Goal: Information Seeking & Learning: Learn about a topic

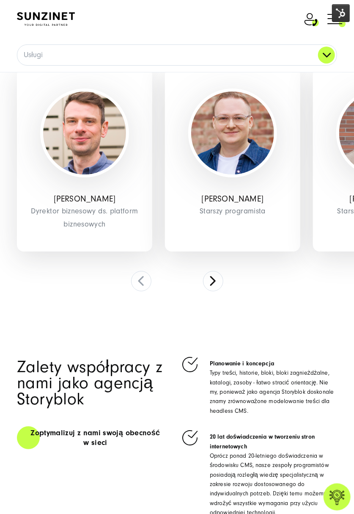
scroll to position [2389, 0]
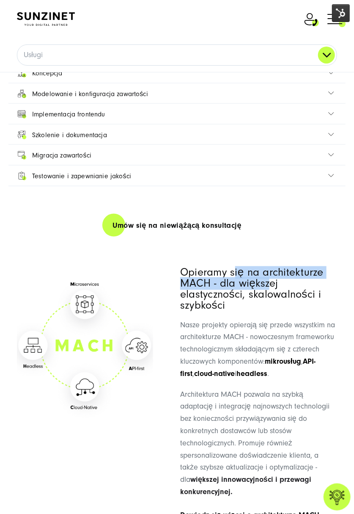
drag, startPoint x: 236, startPoint y: 267, endPoint x: 270, endPoint y: 273, distance: 35.0
click at [270, 273] on h3 "Opieramy się na architekturze MACH - dla większej elastyczności, skalowalności …" at bounding box center [258, 289] width 157 height 44
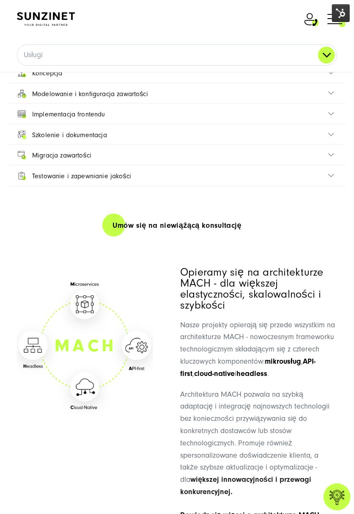
click at [221, 293] on h3 "Opieramy się na architekturze MACH - dla większej elastyczności, skalowalności …" at bounding box center [258, 289] width 157 height 44
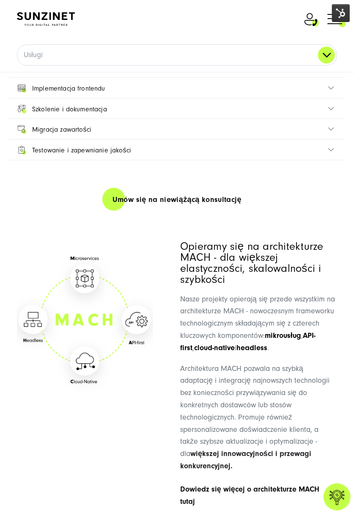
scroll to position [2446, 0]
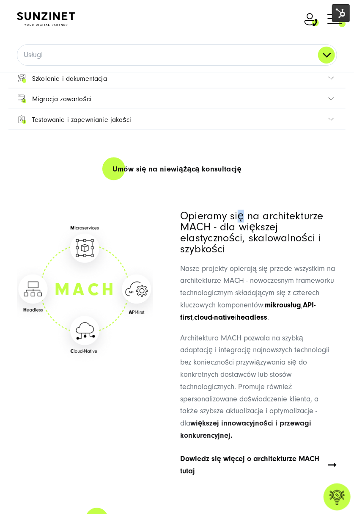
click at [239, 211] on h3 "Opieramy się na architekturze MACH - dla większej elastyczności, skalowalności …" at bounding box center [258, 233] width 157 height 44
click at [218, 231] on h3 "Opieramy się na architekturze MACH - dla większej elastyczności, skalowalności …" at bounding box center [258, 233] width 157 height 44
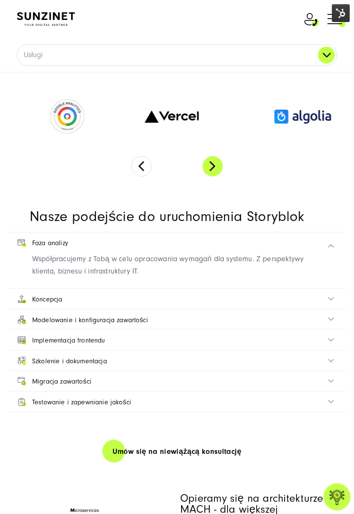
click at [213, 156] on button "Next" at bounding box center [213, 166] width 20 height 20
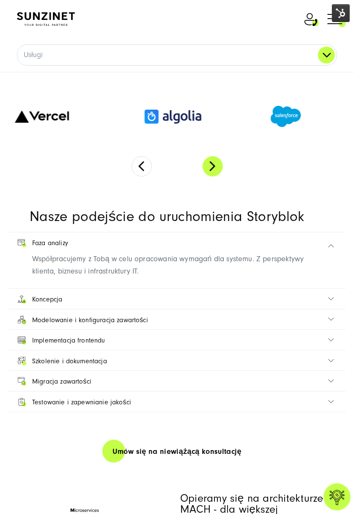
click at [216, 162] on button "Next" at bounding box center [213, 166] width 20 height 20
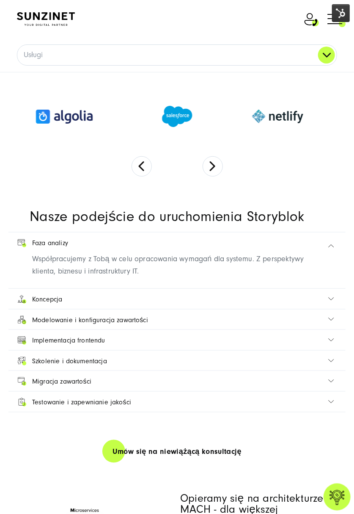
click at [275, 294] on link "Koncepcja" at bounding box center [177, 299] width 320 height 20
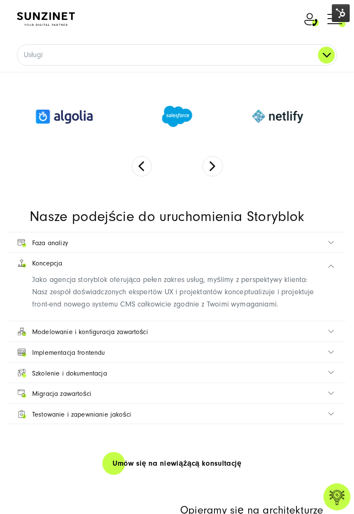
click at [175, 326] on link "Modelowanie i konfiguracja zawartości" at bounding box center [177, 331] width 320 height 20
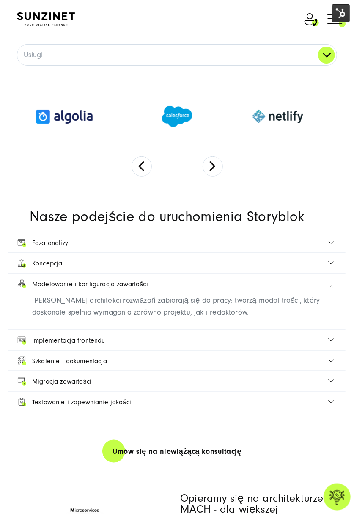
click at [229, 351] on link "Szkolenie i dokumentacja" at bounding box center [177, 361] width 320 height 20
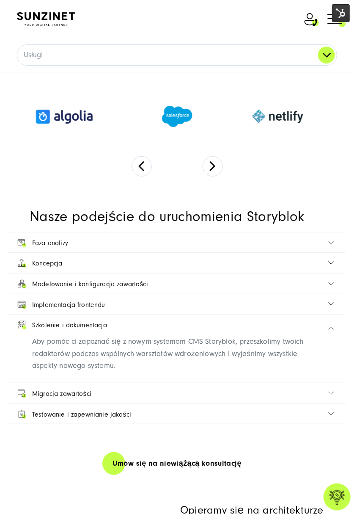
scroll to position [2446, 0]
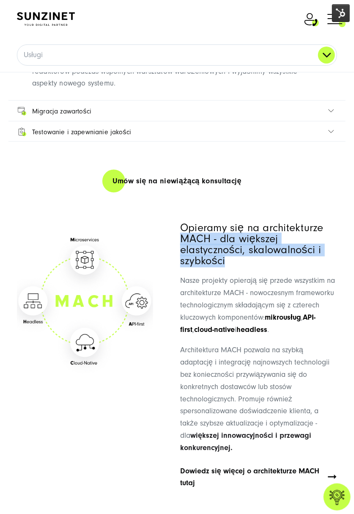
drag, startPoint x: 181, startPoint y: 226, endPoint x: 241, endPoint y: 254, distance: 65.9
click at [241, 254] on h3 "Opieramy się na architekturze MACH - dla większej elastyczności, skalowalności …" at bounding box center [258, 245] width 157 height 44
click at [312, 243] on h3 "Opieramy się na architekturze MACH - dla większej elastyczności, skalowalności …" at bounding box center [258, 245] width 157 height 44
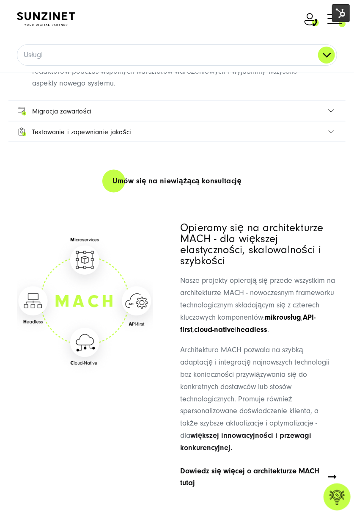
click at [232, 223] on h3 "Opieramy się na architekturze MACH - dla większej elastyczności, skalowalności …" at bounding box center [258, 245] width 157 height 44
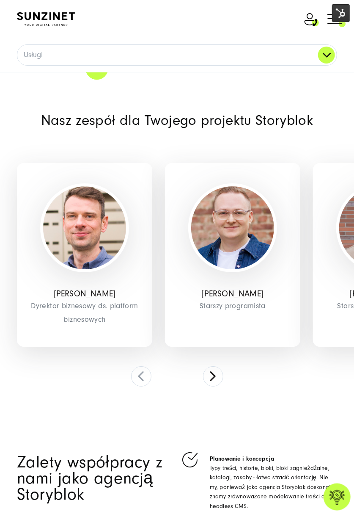
scroll to position [3067, 0]
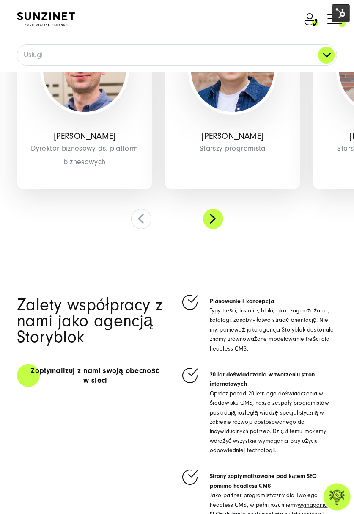
click at [219, 216] on button at bounding box center [213, 219] width 20 height 20
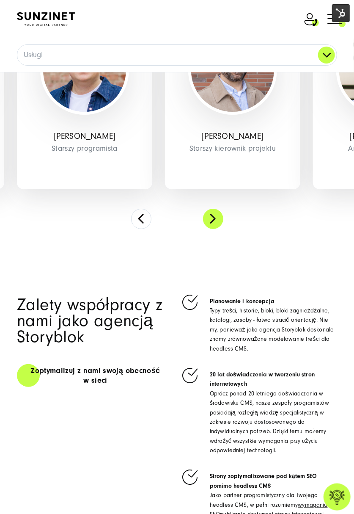
click at [206, 211] on button at bounding box center [213, 219] width 20 height 20
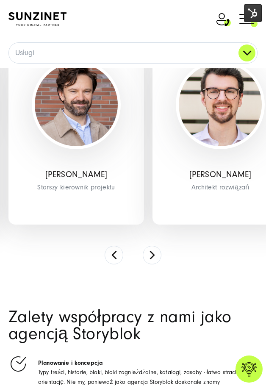
scroll to position [3697, 0]
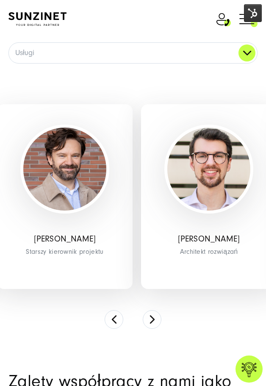
drag, startPoint x: 182, startPoint y: 207, endPoint x: 46, endPoint y: 215, distance: 136.1
click at [141, 212] on div "Stephan Ritter Architekt rozwiązań" at bounding box center [208, 196] width 135 height 185
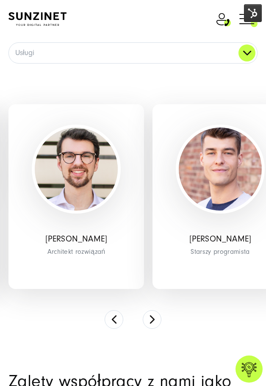
drag, startPoint x: 133, startPoint y: 229, endPoint x: 62, endPoint y: 239, distance: 71.4
click at [159, 236] on p "Kajetan Zyskowski" at bounding box center [220, 239] width 123 height 16
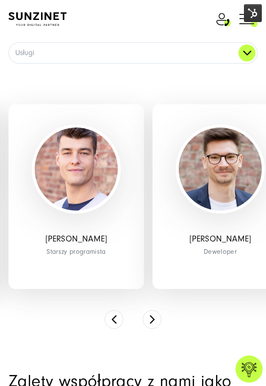
click at [152, 218] on div "Christopher Adels Deweloper" at bounding box center [219, 196] width 135 height 185
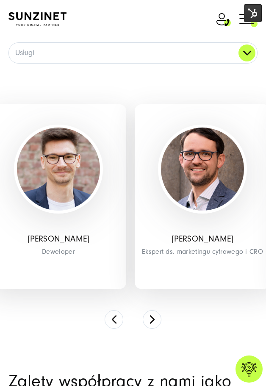
drag, startPoint x: 224, startPoint y: 191, endPoint x: 58, endPoint y: 204, distance: 166.5
click at [161, 204] on img at bounding box center [202, 168] width 83 height 83
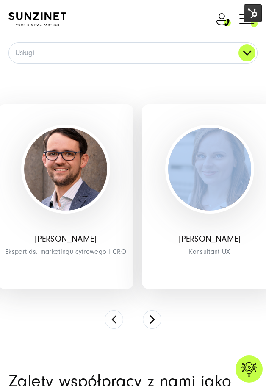
drag, startPoint x: 216, startPoint y: 213, endPoint x: 0, endPoint y: 218, distance: 216.0
click at [142, 217] on div "Kerstin Emons Konsultant UX" at bounding box center [209, 196] width 135 height 185
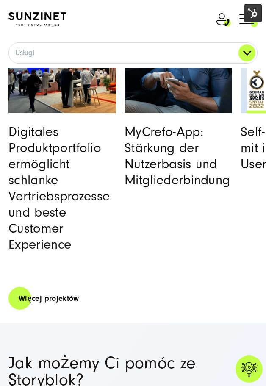
scroll to position [4586, 0]
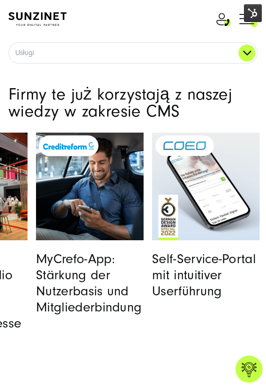
drag, startPoint x: 211, startPoint y: 229, endPoint x: 59, endPoint y: 229, distance: 152.0
click at [66, 229] on img "Read full post: MyCrefo App | App Design & Strategie" at bounding box center [90, 186] width 110 height 110
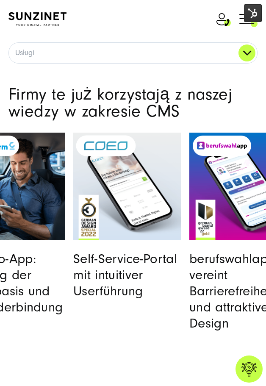
drag, startPoint x: 212, startPoint y: 213, endPoint x: 106, endPoint y: 217, distance: 105.9
click at [112, 215] on img "Read full post: coeo Group | Self-Service-Portal | SUNZINET" at bounding box center [127, 186] width 110 height 110
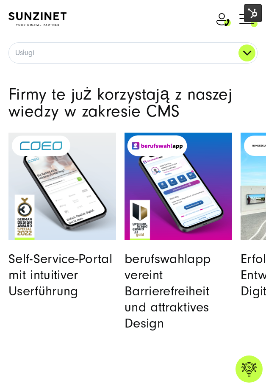
click at [124, 231] on link "Featured image: Ein Smartphone, das die Benutzeroberfläche der berufswahlapp ze…" at bounding box center [178, 187] width 108 height 108
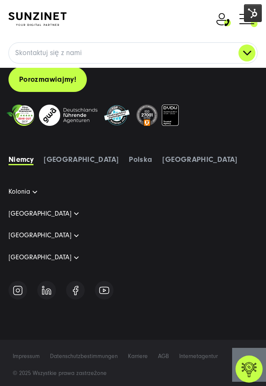
scroll to position [5525, 0]
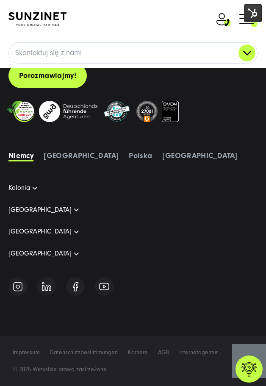
click at [251, 370] on icon at bounding box center [249, 370] width 20 height 20
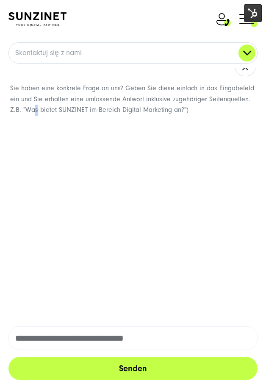
click at [208, 240] on div "Sie haben eine konkrete Frage an uns? Geben Sie diese einfach in das Eingabefel…" at bounding box center [133, 178] width 266 height 281
click at [141, 59] on link "Skontaktuj się z nami" at bounding box center [133, 53] width 248 height 20
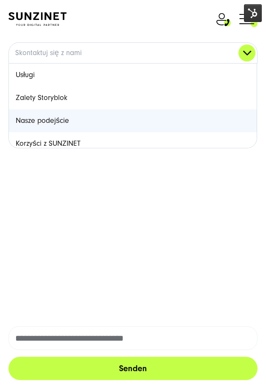
click at [124, 113] on link "Nasze podejście" at bounding box center [133, 120] width 248 height 23
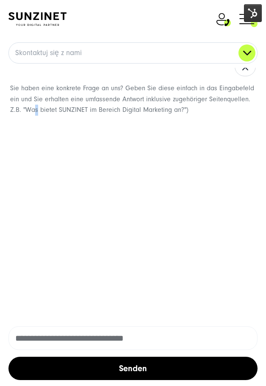
click at [180, 370] on button "Senden" at bounding box center [132, 367] width 249 height 23
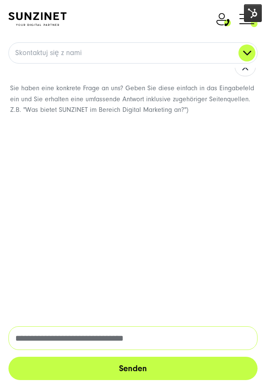
click at [155, 342] on input "text" at bounding box center [132, 338] width 249 height 24
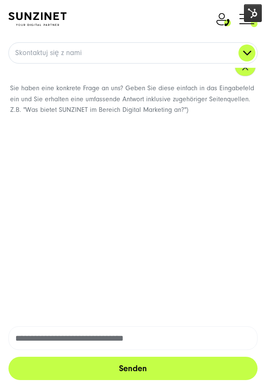
click at [245, 73] on button "button" at bounding box center [245, 66] width 21 height 19
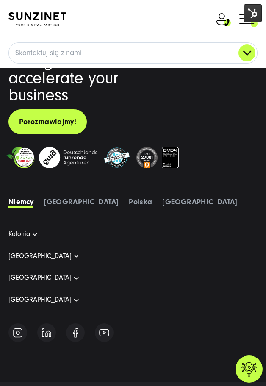
scroll to position [5525, 0]
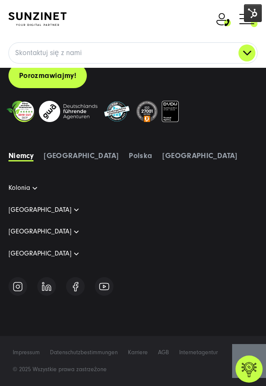
click at [250, 369] on icon at bounding box center [249, 370] width 20 height 20
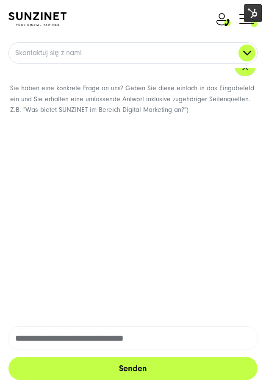
click at [240, 67] on icon "button" at bounding box center [245, 67] width 10 height 10
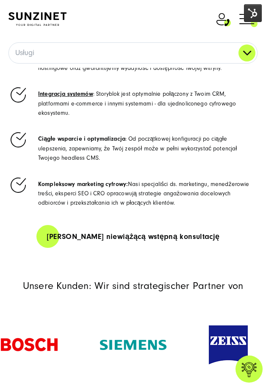
scroll to position [960, 0]
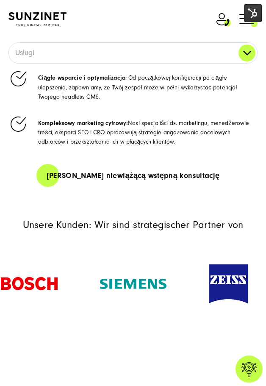
click at [241, 371] on icon at bounding box center [249, 370] width 20 height 20
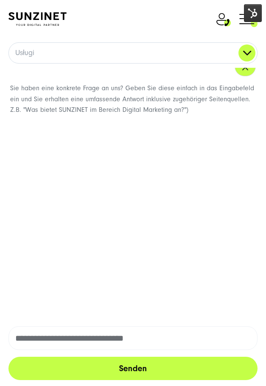
click at [240, 66] on icon "button" at bounding box center [245, 67] width 10 height 10
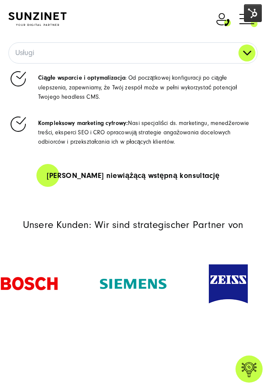
click at [254, 373] on icon at bounding box center [249, 370] width 20 height 20
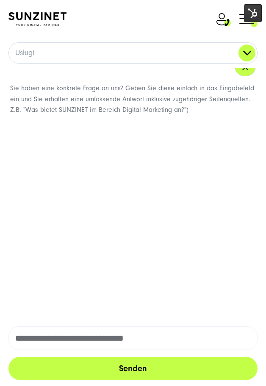
click at [240, 64] on icon "button" at bounding box center [245, 67] width 10 height 10
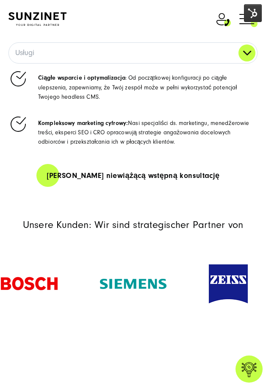
click at [246, 368] on icon at bounding box center [248, 369] width 15 height 15
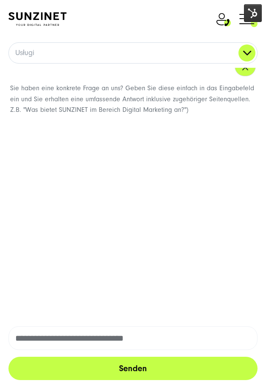
click at [243, 67] on icon "button" at bounding box center [245, 67] width 5 height 5
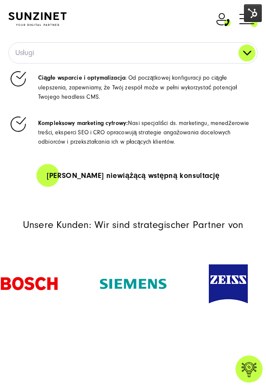
click at [257, 26] on span at bounding box center [257, 18] width 0 height 21
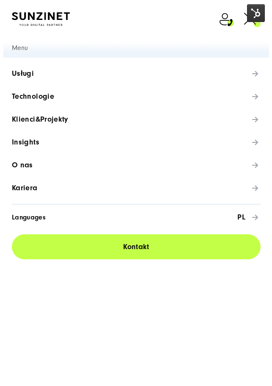
scroll to position [966, 0]
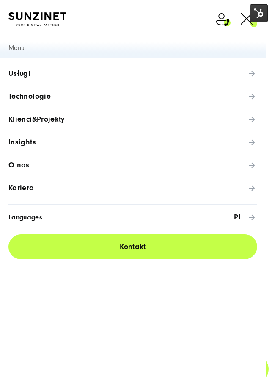
click at [257, 26] on span at bounding box center [257, 18] width 0 height 21
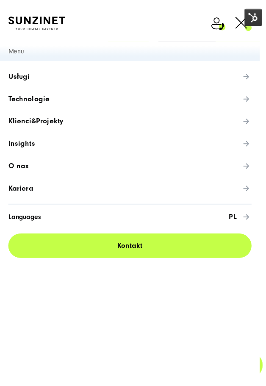
scroll to position [960, 0]
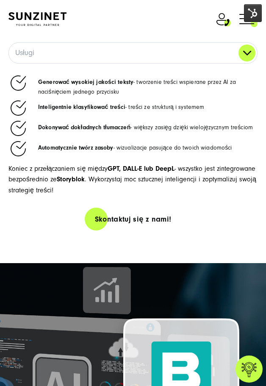
scroll to position [960, 0]
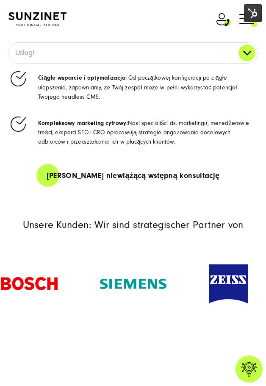
click at [251, 365] on icon at bounding box center [249, 370] width 20 height 20
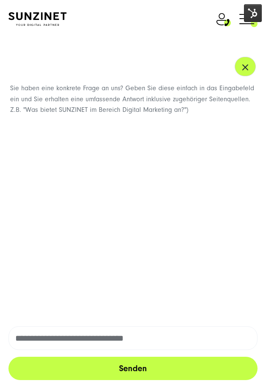
click at [240, 71] on icon "button" at bounding box center [245, 67] width 10 height 10
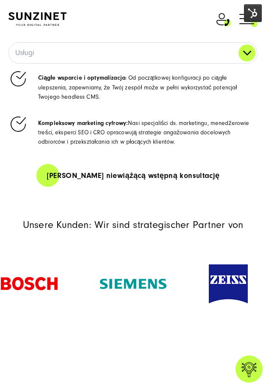
click at [251, 372] on icon at bounding box center [248, 369] width 15 height 15
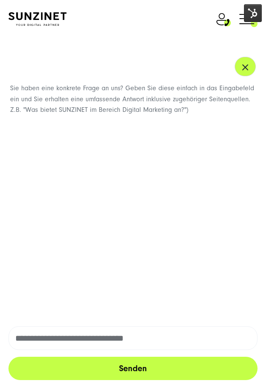
click at [243, 66] on icon "button" at bounding box center [245, 67] width 5 height 5
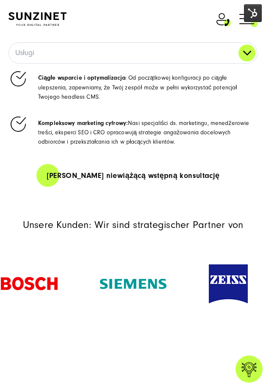
click at [245, 376] on icon at bounding box center [249, 370] width 20 height 20
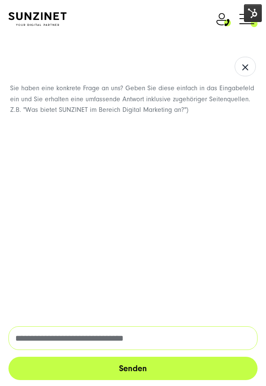
click at [152, 334] on input "text" at bounding box center [132, 338] width 249 height 24
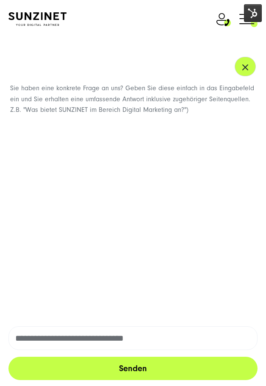
click at [241, 72] on icon "button" at bounding box center [245, 67] width 10 height 10
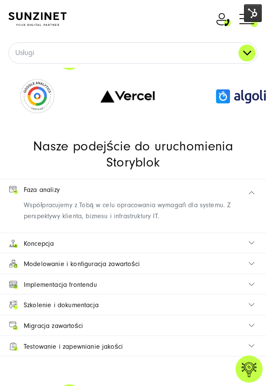
scroll to position [2696, 0]
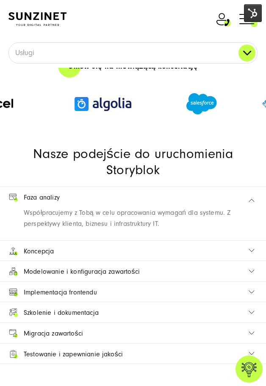
drag, startPoint x: 157, startPoint y: 102, endPoint x: 30, endPoint y: 103, distance: 127.4
click at [50, 101] on div at bounding box center [108, 104] width 116 height 38
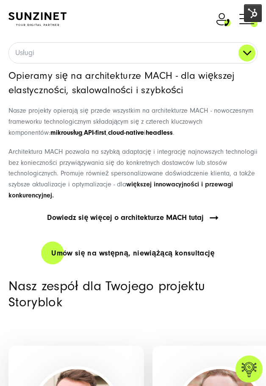
scroll to position [3669, 0]
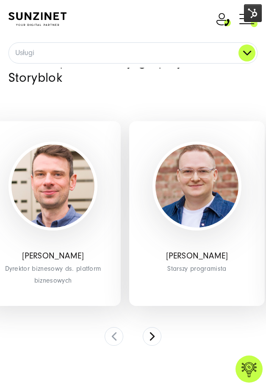
drag, startPoint x: 198, startPoint y: 219, endPoint x: 30, endPoint y: 233, distance: 168.7
click at [155, 226] on img at bounding box center [196, 185] width 83 height 83
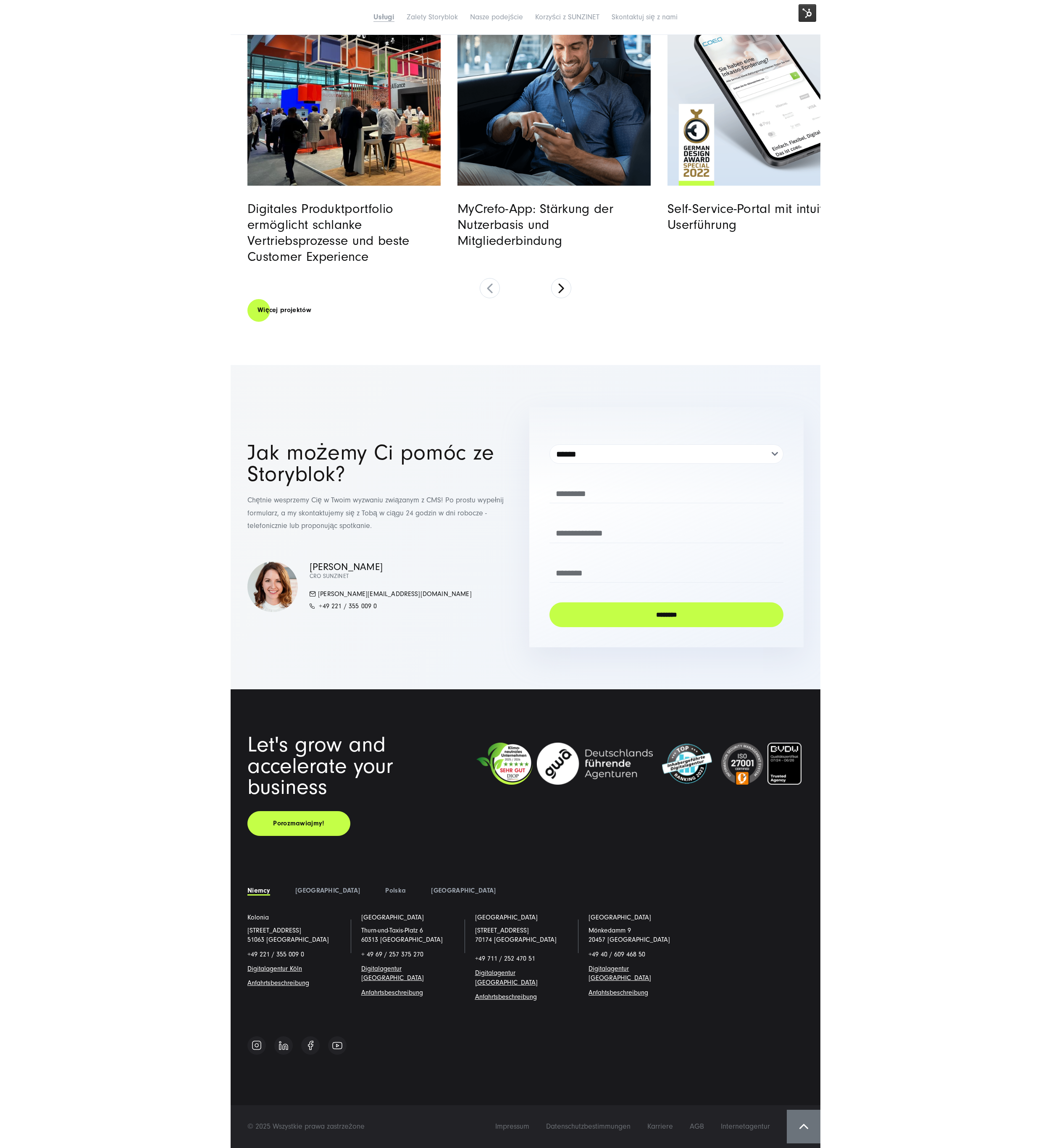
scroll to position [4864, 0]
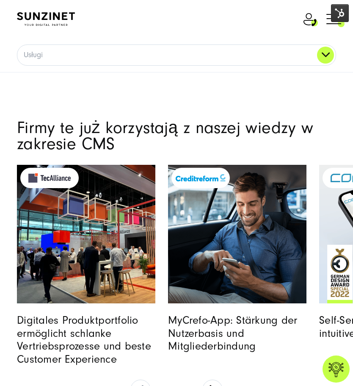
scroll to position [3797, 0]
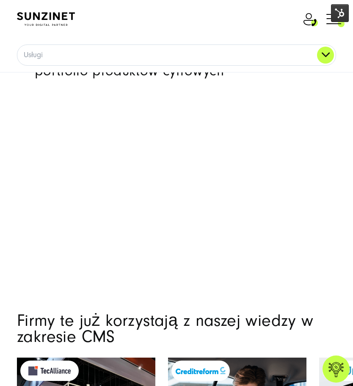
click at [44, 19] on img at bounding box center [46, 19] width 58 height 14
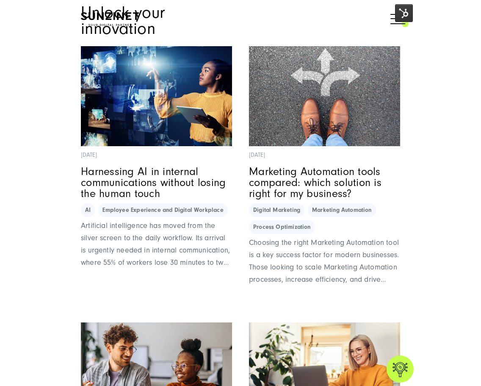
scroll to position [4744, 0]
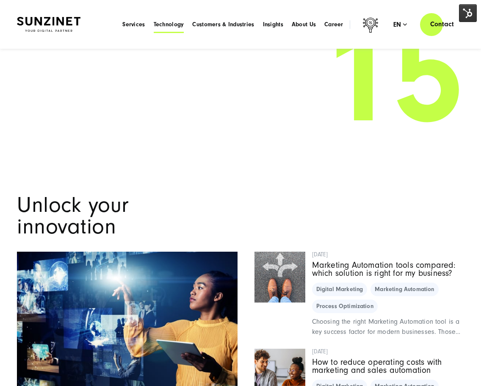
click at [168, 25] on span "Technology" at bounding box center [169, 24] width 30 height 8
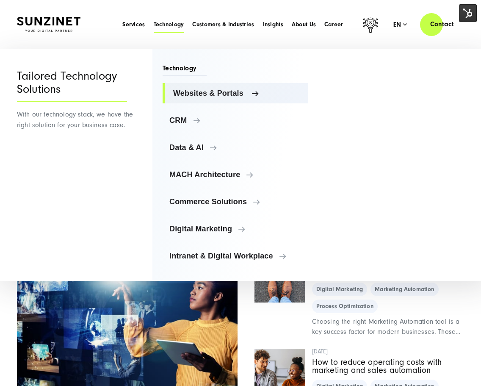
click at [215, 93] on span "Websites & Portals" at bounding box center [237, 93] width 128 height 8
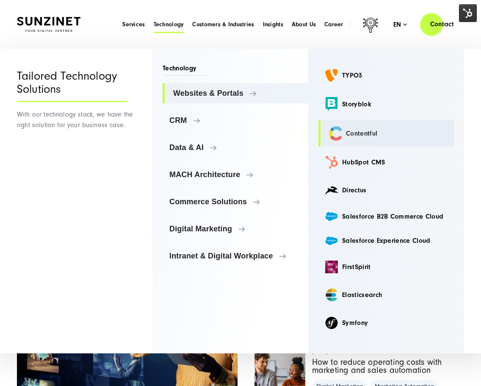
click at [351, 133] on link "Contentful" at bounding box center [385, 133] width 135 height 26
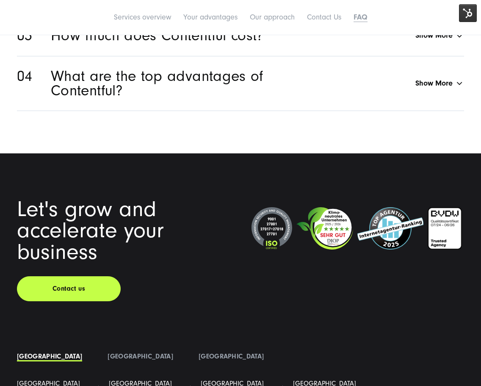
scroll to position [3672, 0]
